Goal: Information Seeking & Learning: Learn about a topic

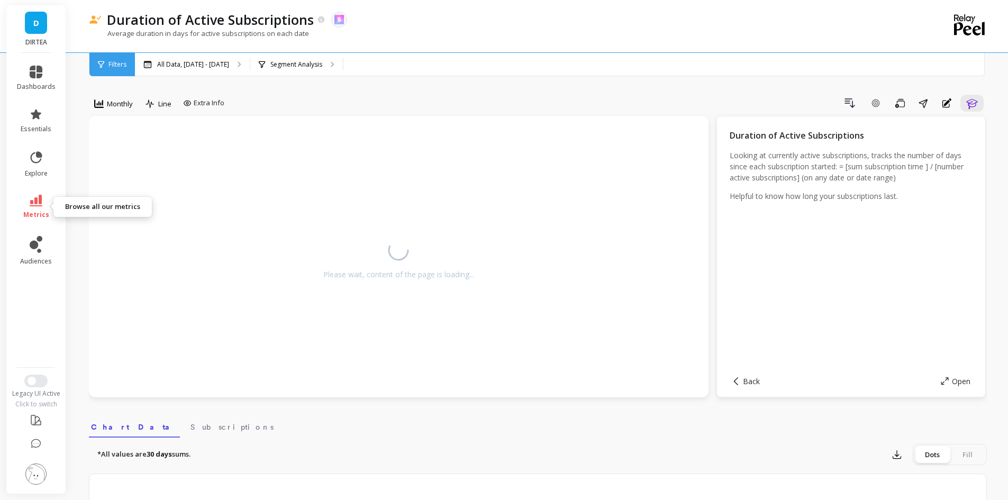
click at [41, 199] on icon at bounding box center [36, 201] width 13 height 12
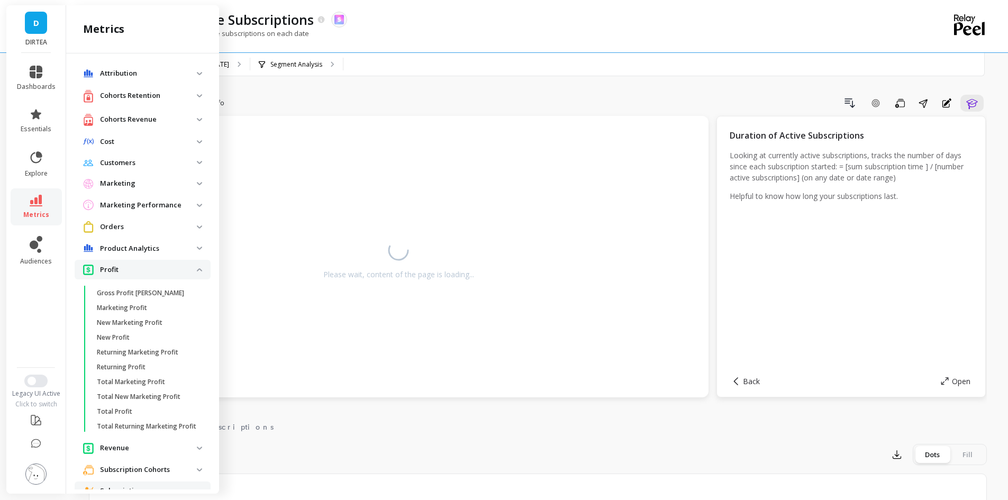
scroll to position [322, 0]
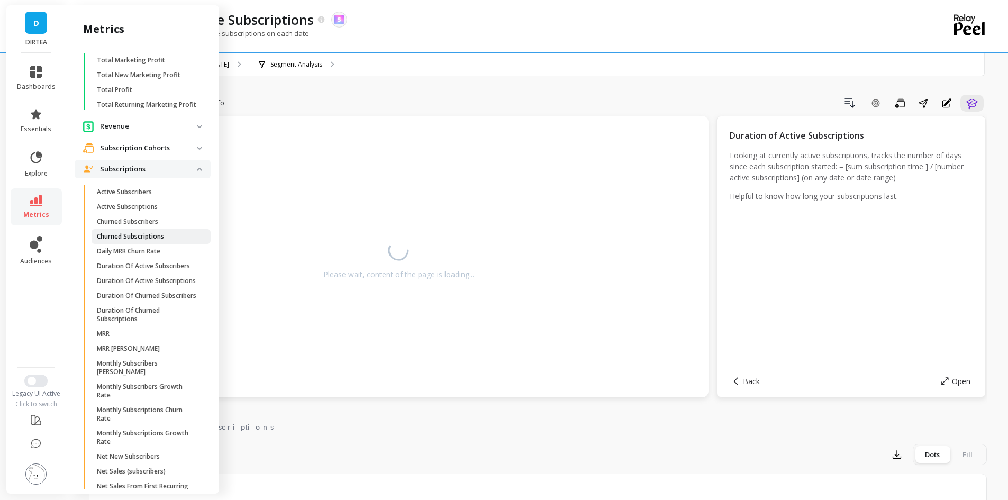
click at [161, 240] on link "Churned Subscriptions" at bounding box center [151, 236] width 119 height 15
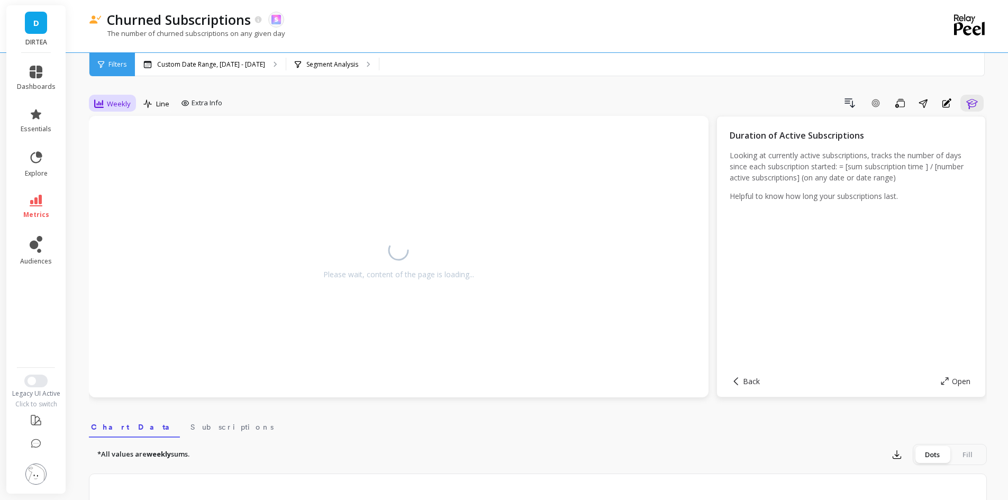
click at [108, 99] on span "Weekly" at bounding box center [119, 104] width 24 height 10
click at [121, 192] on div "Monthly" at bounding box center [128, 188] width 60 height 10
click at [180, 66] on p "Custom Date Range, [DATE] - [DATE]" at bounding box center [211, 64] width 108 height 8
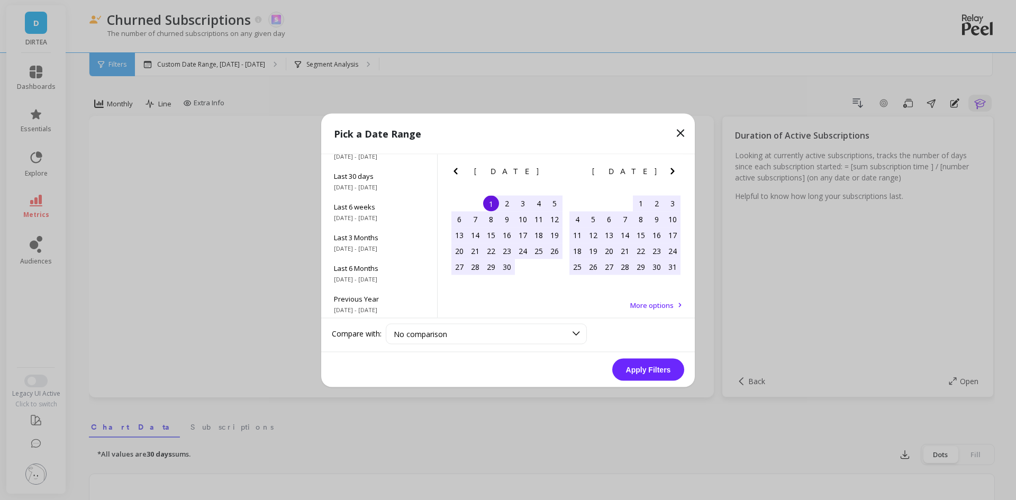
scroll to position [143, 0]
click at [364, 300] on span "All Data" at bounding box center [379, 297] width 90 height 10
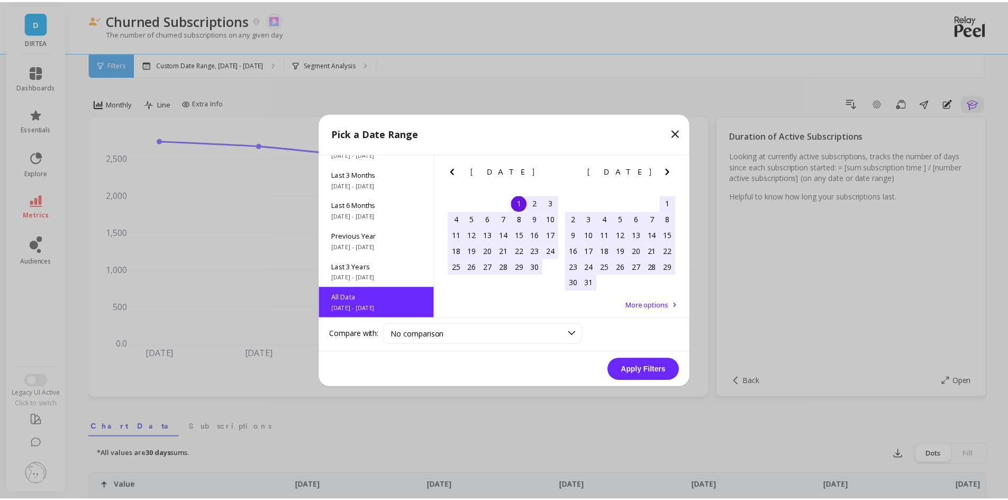
scroll to position [1, 0]
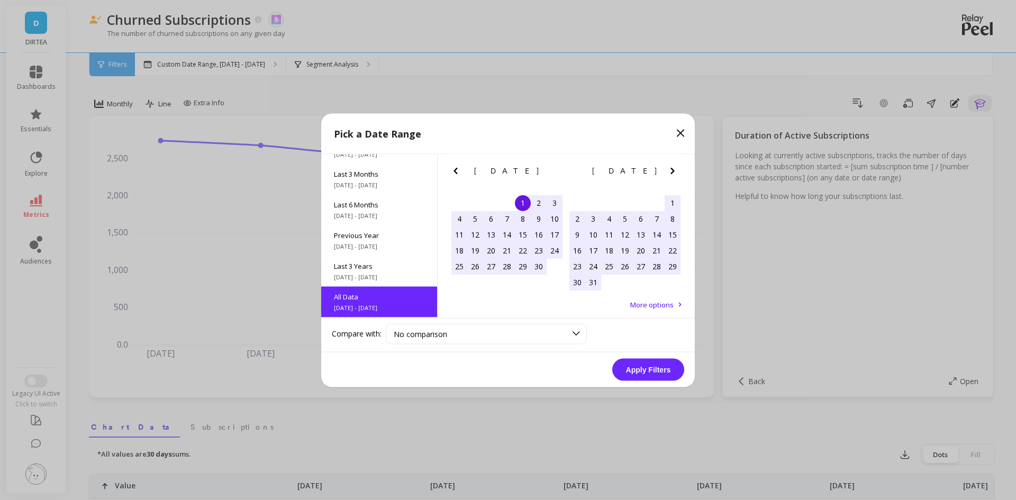
click at [643, 367] on button "Apply Filters" at bounding box center [648, 369] width 72 height 22
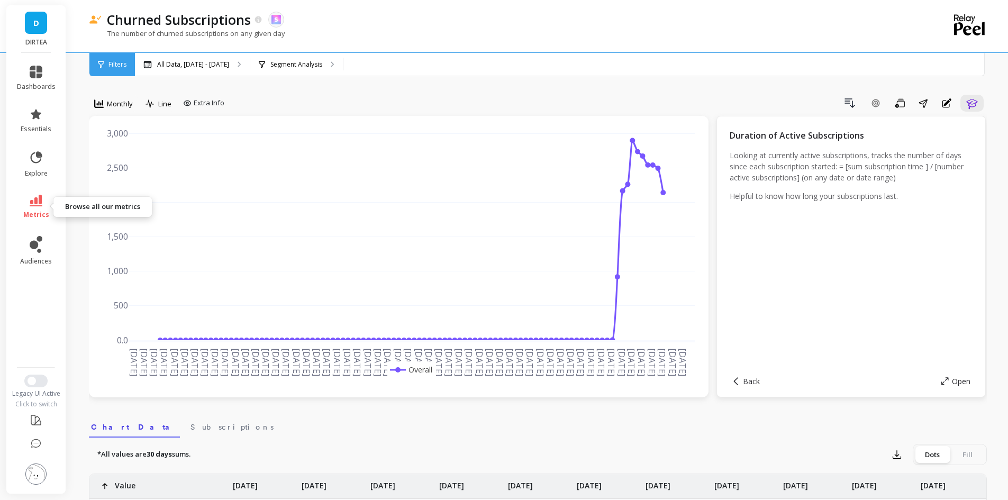
click at [31, 206] on link "metrics" at bounding box center [36, 207] width 39 height 24
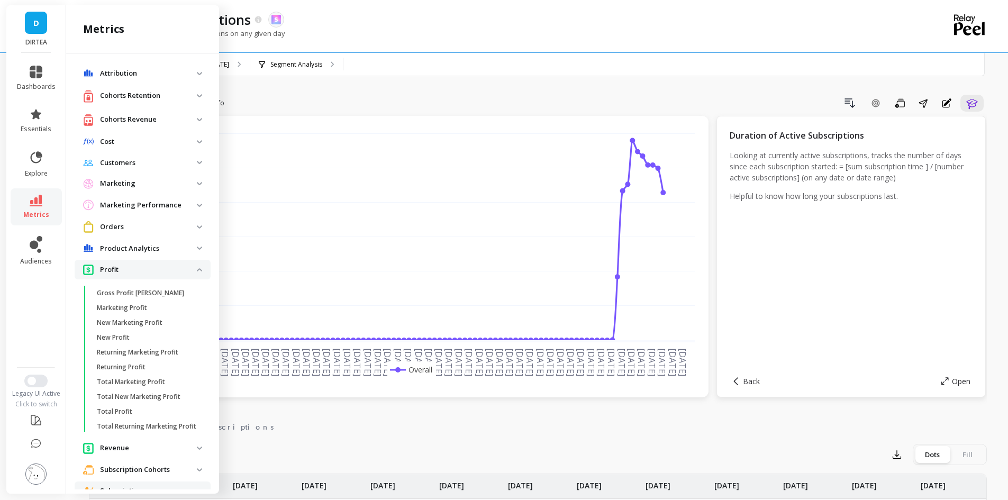
scroll to position [322, 0]
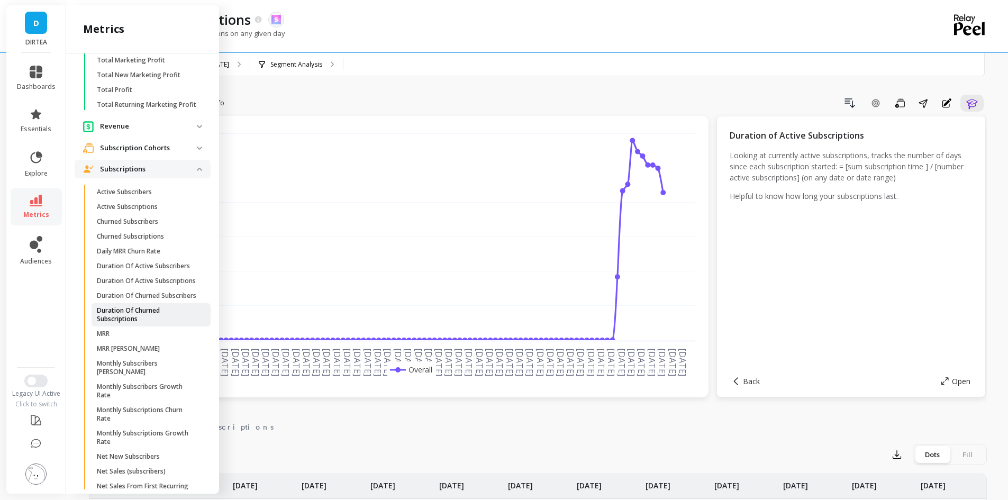
click at [159, 323] on p "Duration Of Churned Subscriptions" at bounding box center [147, 314] width 101 height 17
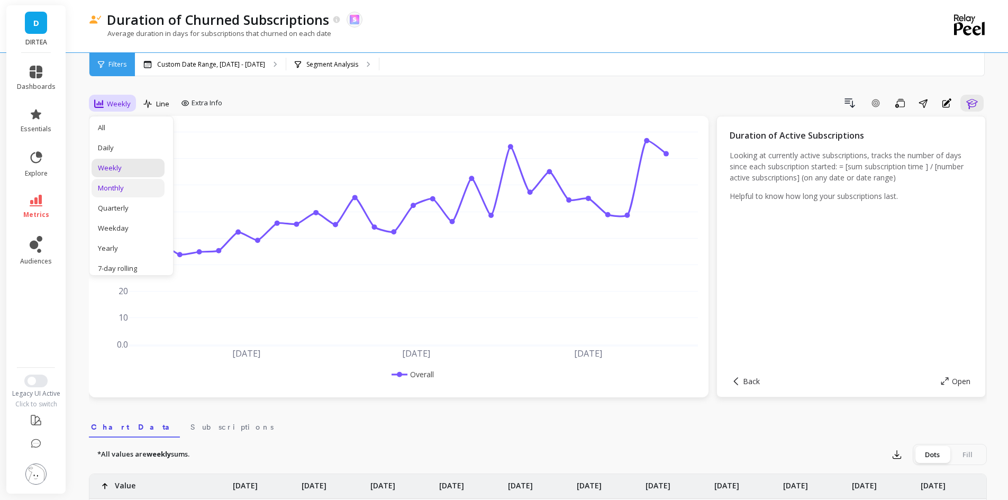
click at [117, 192] on div "Monthly" at bounding box center [128, 188] width 60 height 10
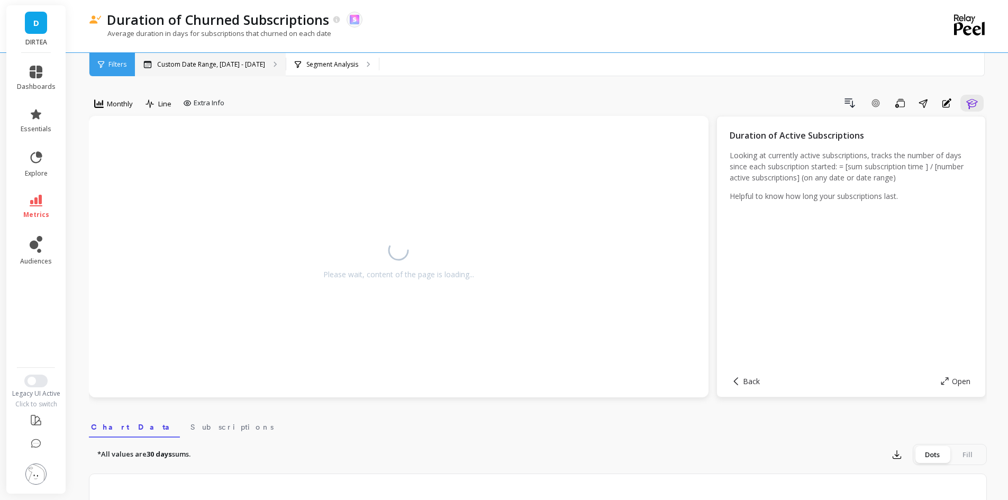
click at [195, 68] on p "Custom Date Range, [DATE] - [DATE]" at bounding box center [211, 64] width 108 height 8
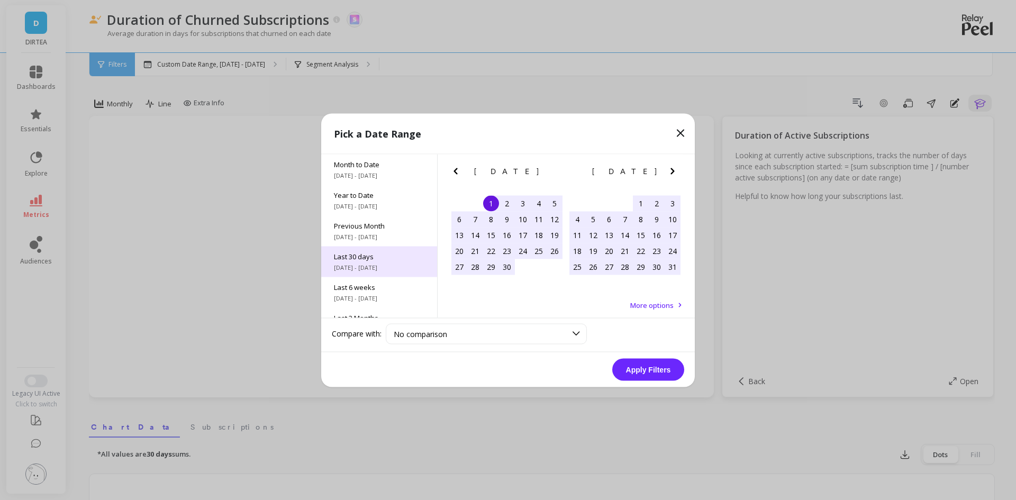
scroll to position [143, 0]
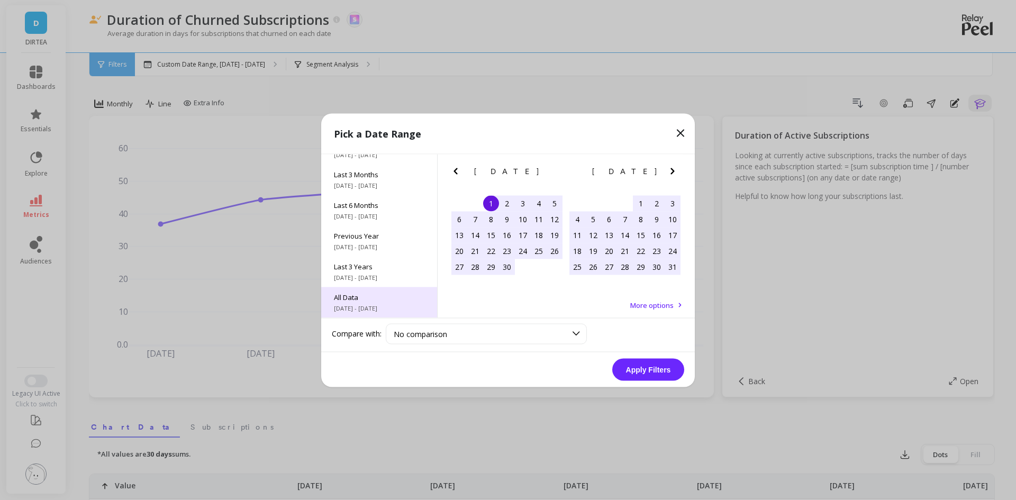
click at [365, 303] on div "All Data [DATE] - [DATE]" at bounding box center [379, 302] width 116 height 31
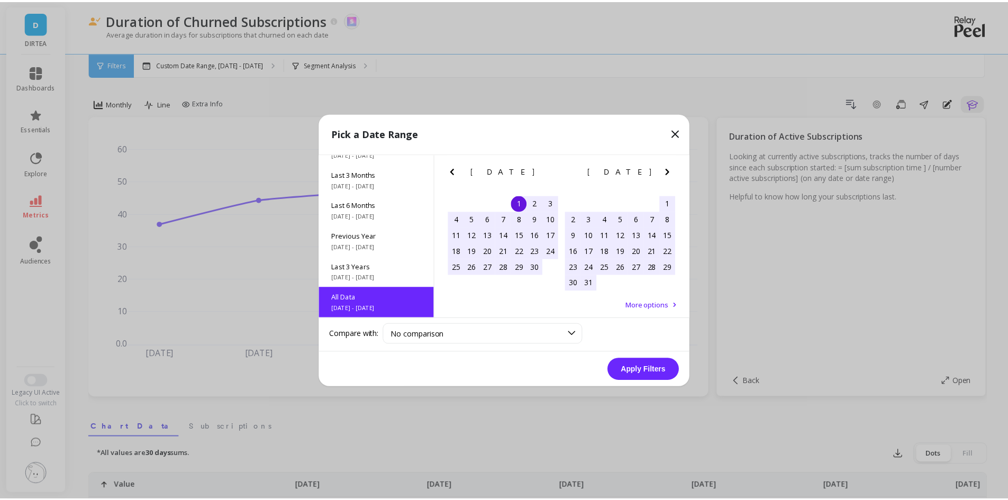
scroll to position [1, 0]
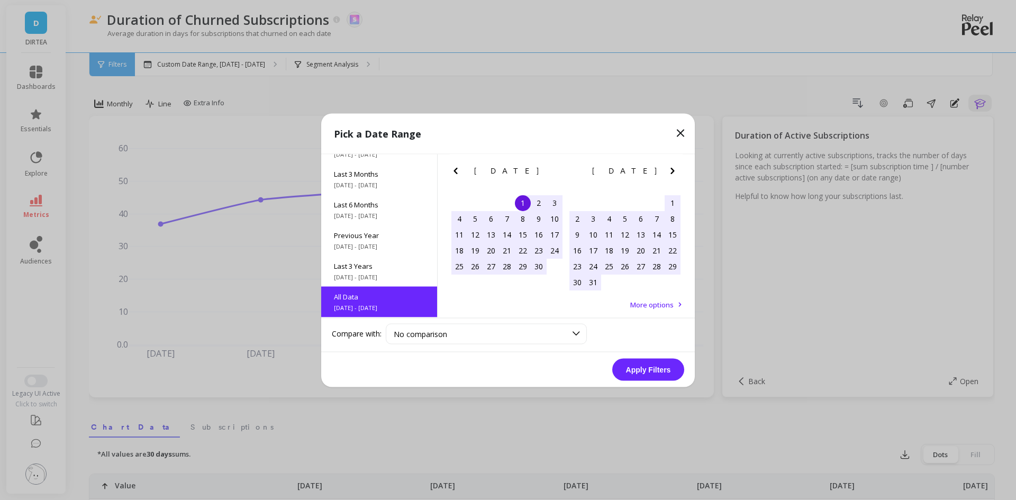
click at [624, 366] on button "Apply Filters" at bounding box center [648, 369] width 72 height 22
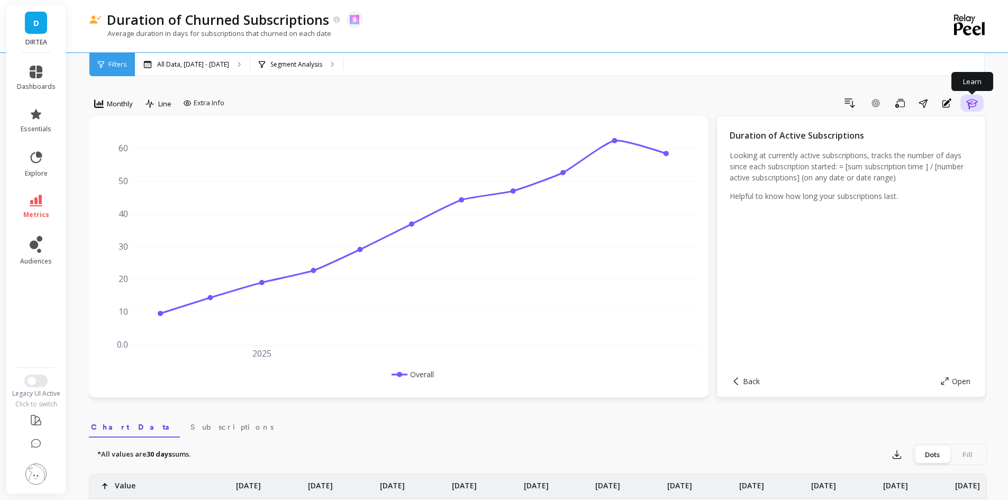
click at [968, 104] on icon "button" at bounding box center [972, 103] width 13 height 13
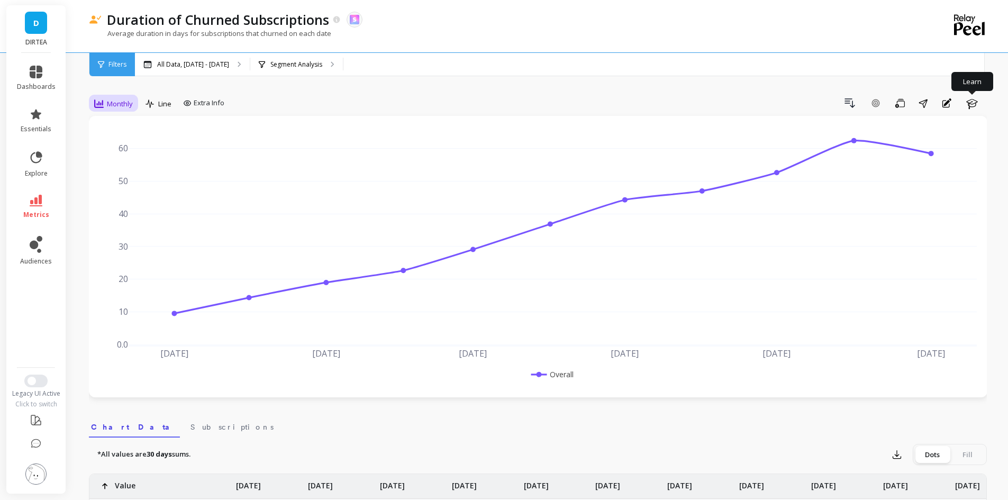
click at [122, 102] on span "Monthly" at bounding box center [120, 104] width 26 height 10
click at [119, 149] on div "Daily" at bounding box center [128, 148] width 60 height 10
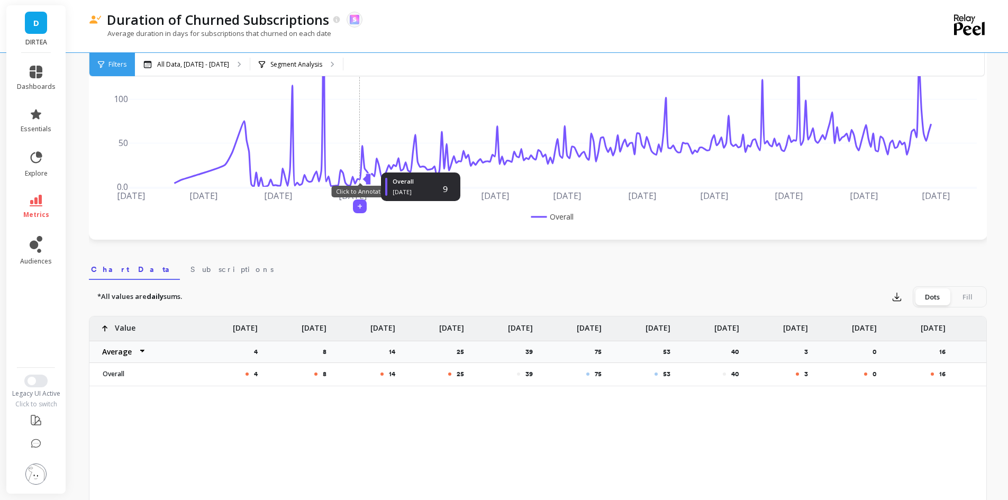
scroll to position [159, 0]
drag, startPoint x: 529, startPoint y: 352, endPoint x: 533, endPoint y: 350, distance: 5.4
click at [533, 350] on p "39" at bounding box center [532, 351] width 14 height 8
drag, startPoint x: 533, startPoint y: 350, endPoint x: 525, endPoint y: 351, distance: 8.1
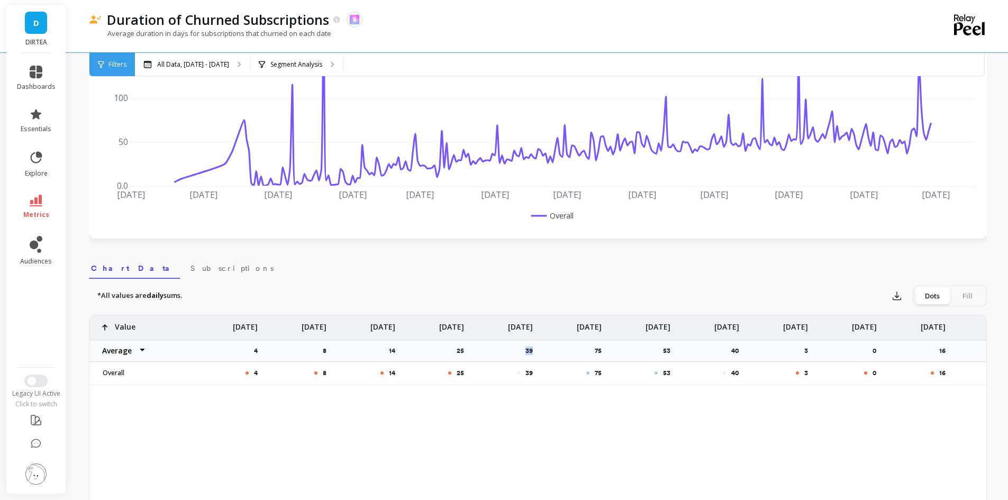
click at [525, 351] on p "39" at bounding box center [532, 351] width 14 height 8
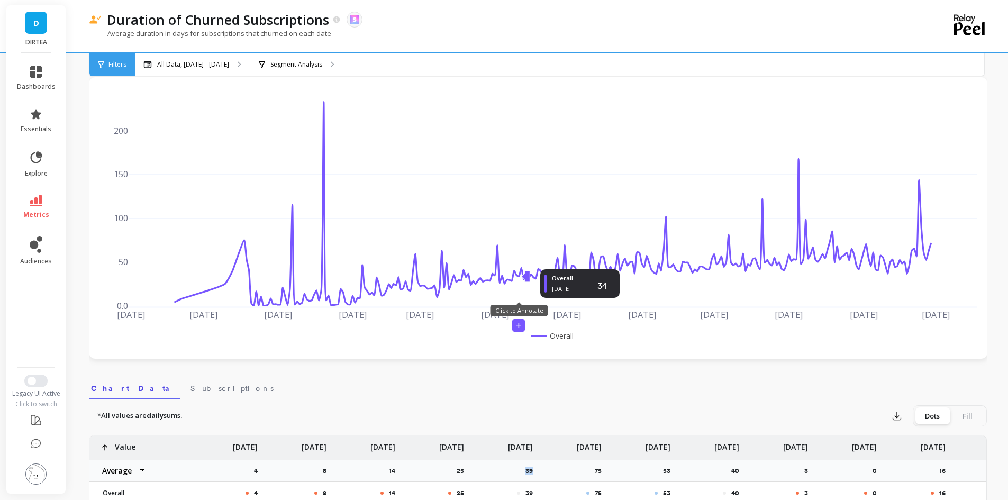
scroll to position [0, 0]
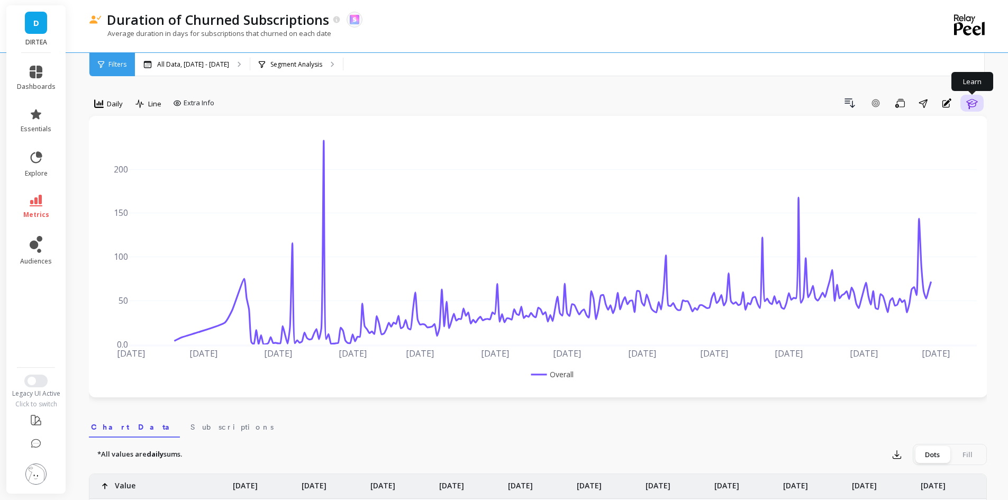
click at [966, 103] on icon "button" at bounding box center [972, 103] width 13 height 13
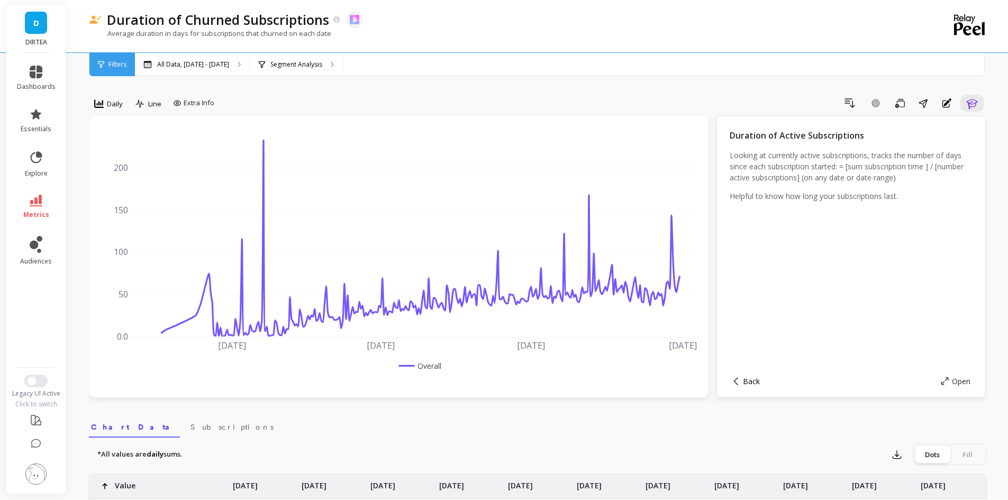
click at [751, 380] on span "Back" at bounding box center [751, 381] width 17 height 10
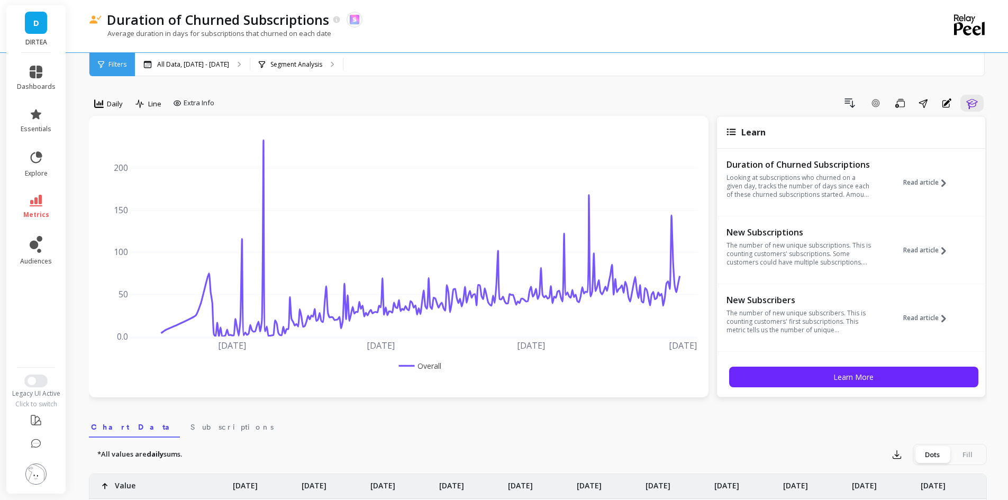
click at [837, 180] on p "Looking at subscriptions who churned on a given day, tracks the number of days …" at bounding box center [800, 186] width 146 height 25
click at [920, 181] on span "Read article" at bounding box center [920, 182] width 35 height 8
